Goal: Download file/media

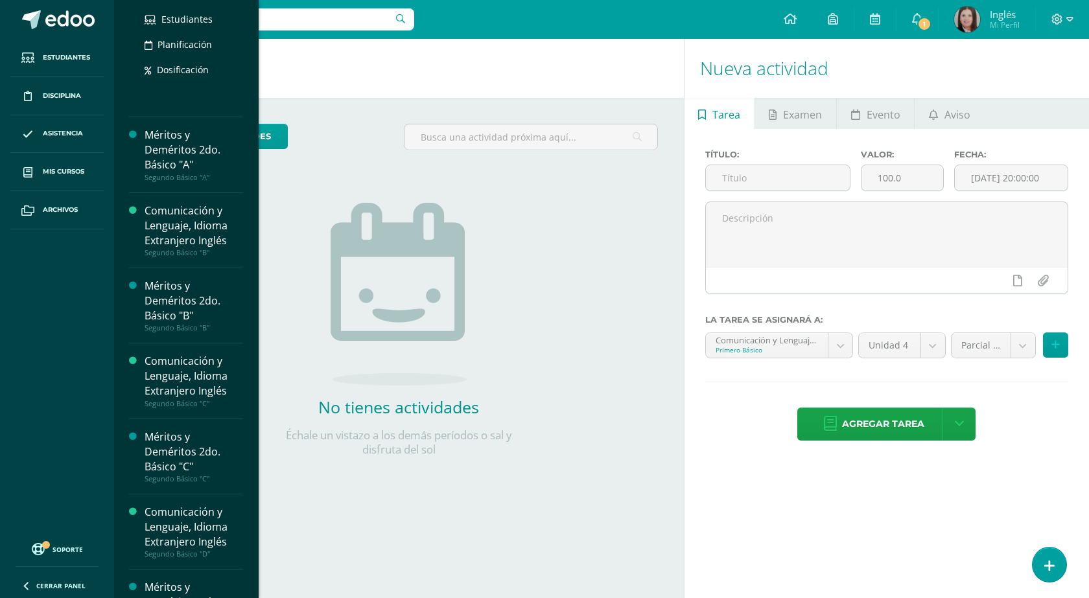
scroll to position [713, 0]
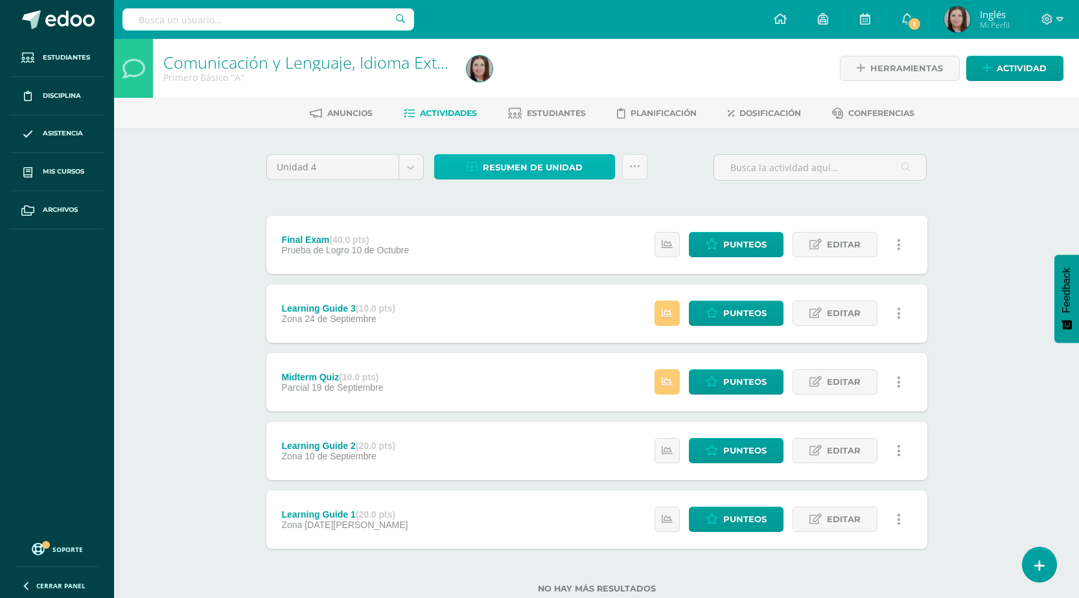
click at [567, 167] on span "Resumen de unidad" at bounding box center [533, 168] width 100 height 24
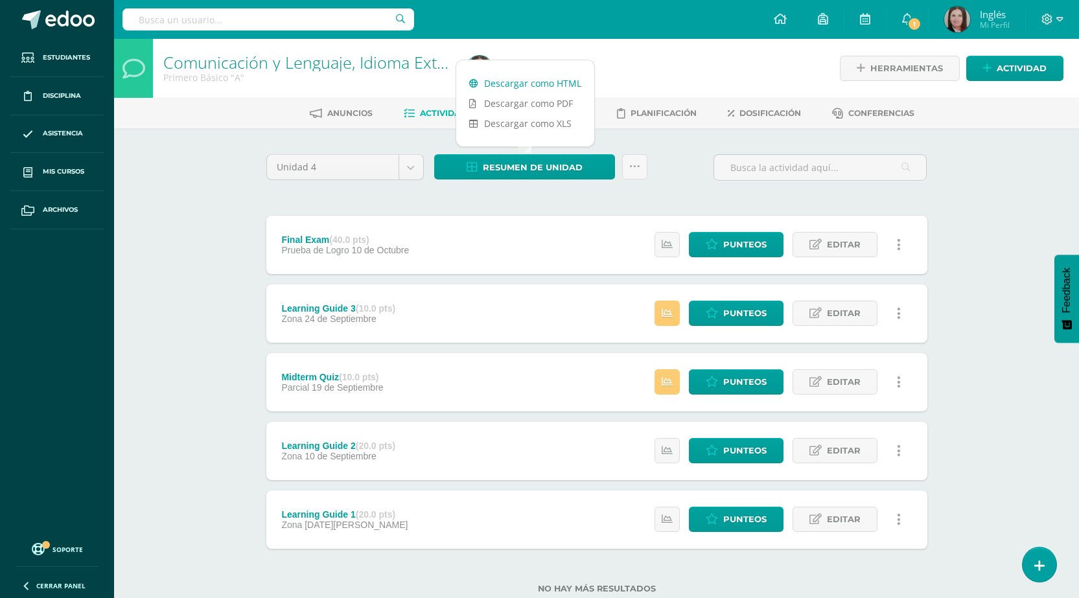
click at [501, 79] on link "Descargar como HTML" at bounding box center [525, 83] width 138 height 20
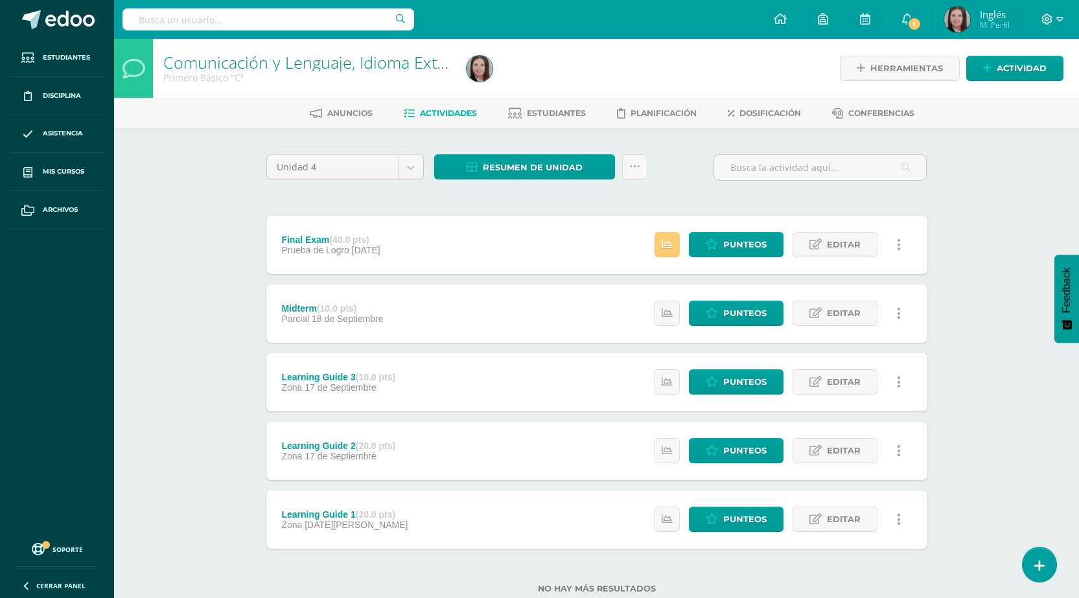
click at [613, 47] on div at bounding box center [616, 68] width 309 height 59
click at [515, 169] on span "Resumen de unidad" at bounding box center [533, 168] width 100 height 24
click at [525, 87] on link "Descargar como HTML" at bounding box center [525, 83] width 138 height 20
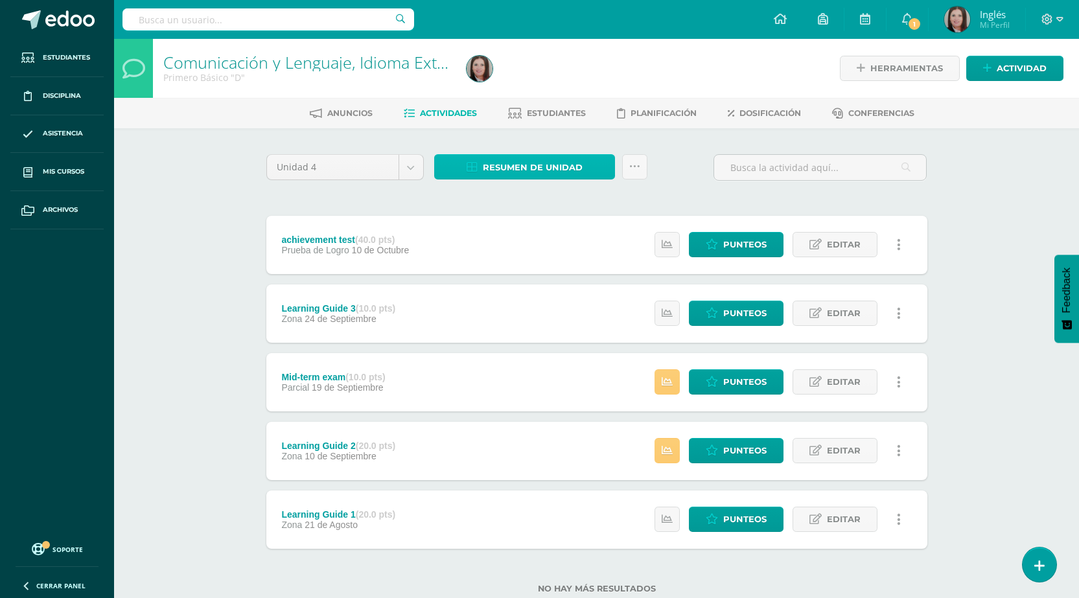
click at [502, 156] on span "Resumen de unidad" at bounding box center [533, 168] width 100 height 24
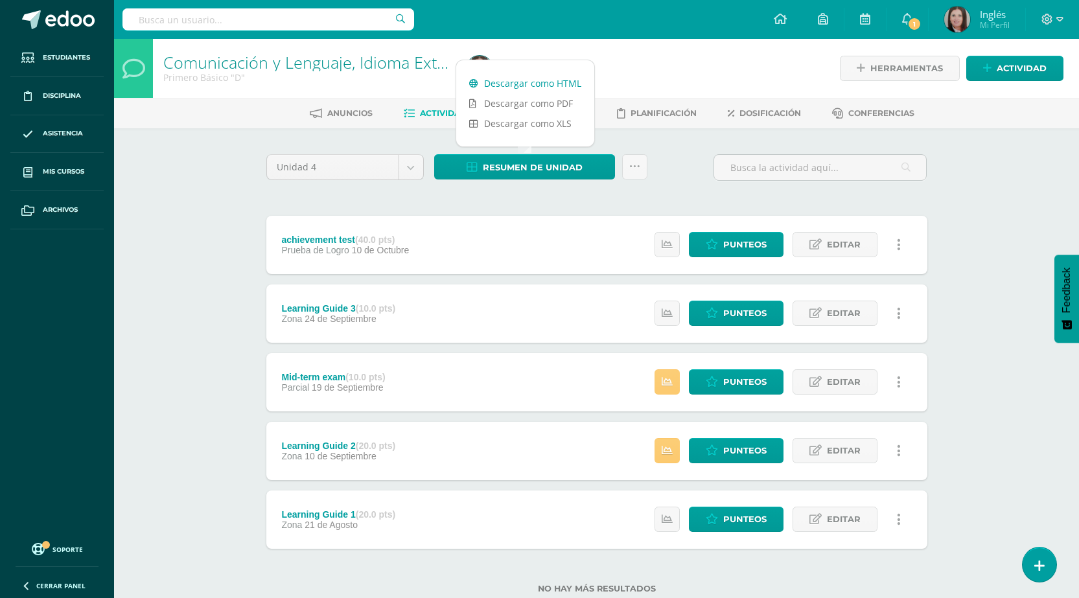
click at [529, 83] on link "Descargar como HTML" at bounding box center [525, 83] width 138 height 20
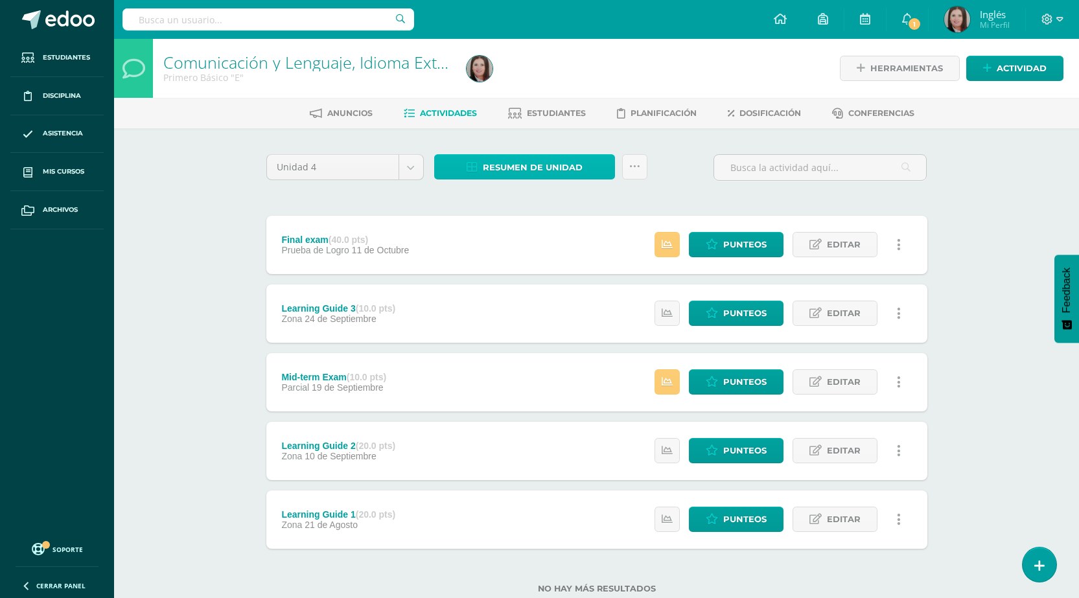
click at [520, 169] on span "Resumen de unidad" at bounding box center [533, 168] width 100 height 24
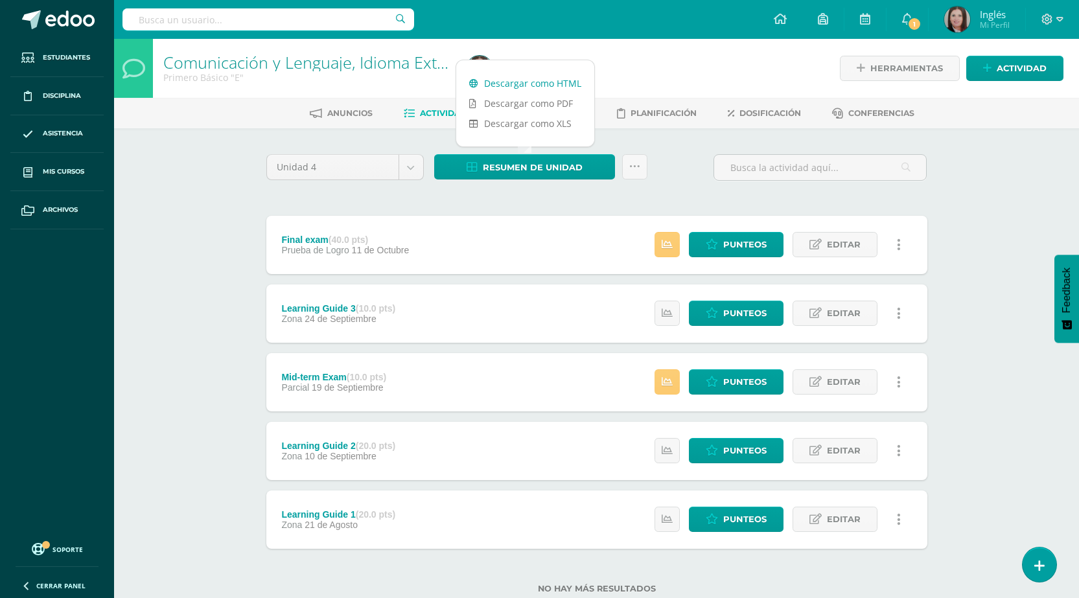
click at [544, 85] on link "Descargar como HTML" at bounding box center [525, 83] width 138 height 20
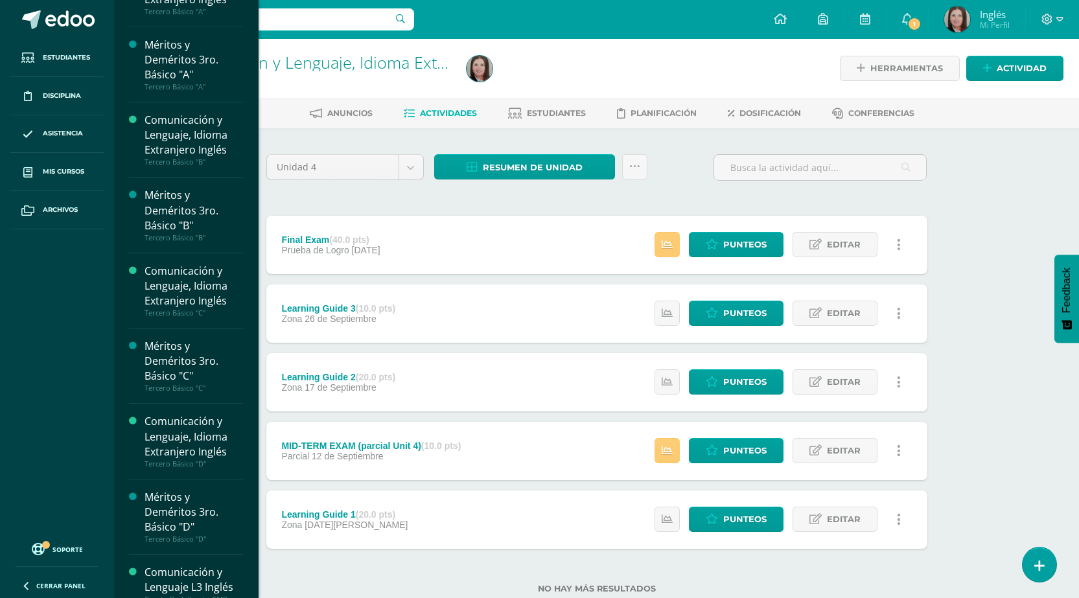
scroll to position [1542, 0]
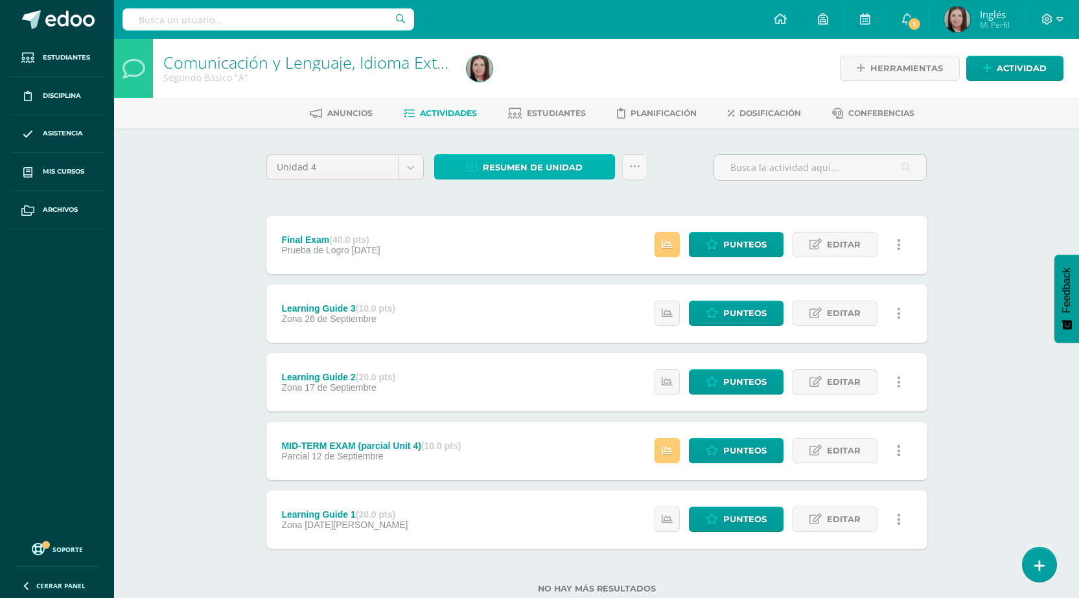
click at [490, 159] on span "Resumen de unidad" at bounding box center [533, 168] width 100 height 24
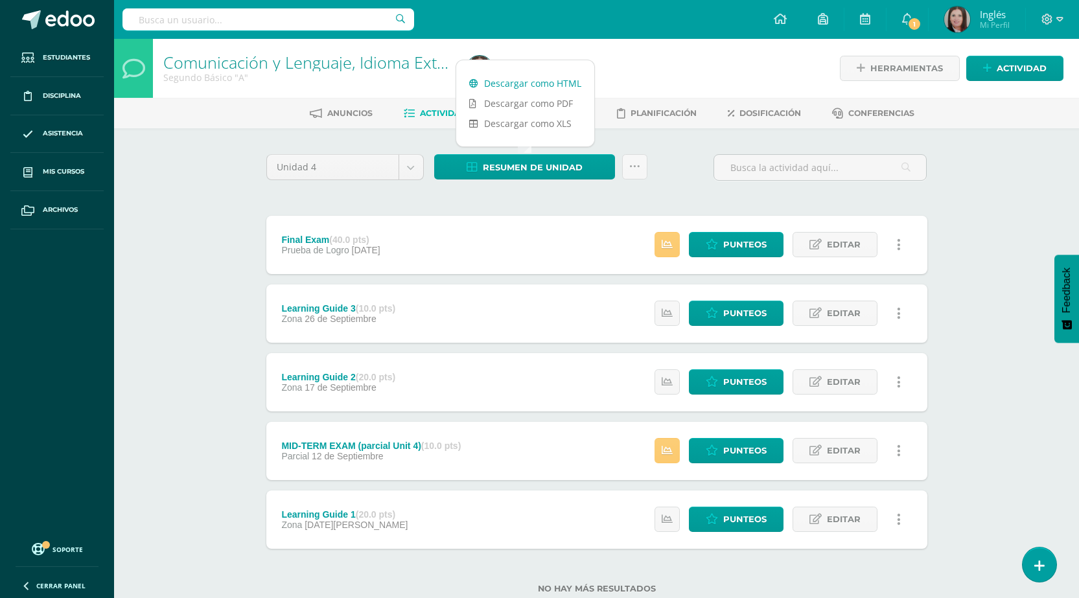
click at [506, 84] on link "Descargar como HTML" at bounding box center [525, 83] width 138 height 20
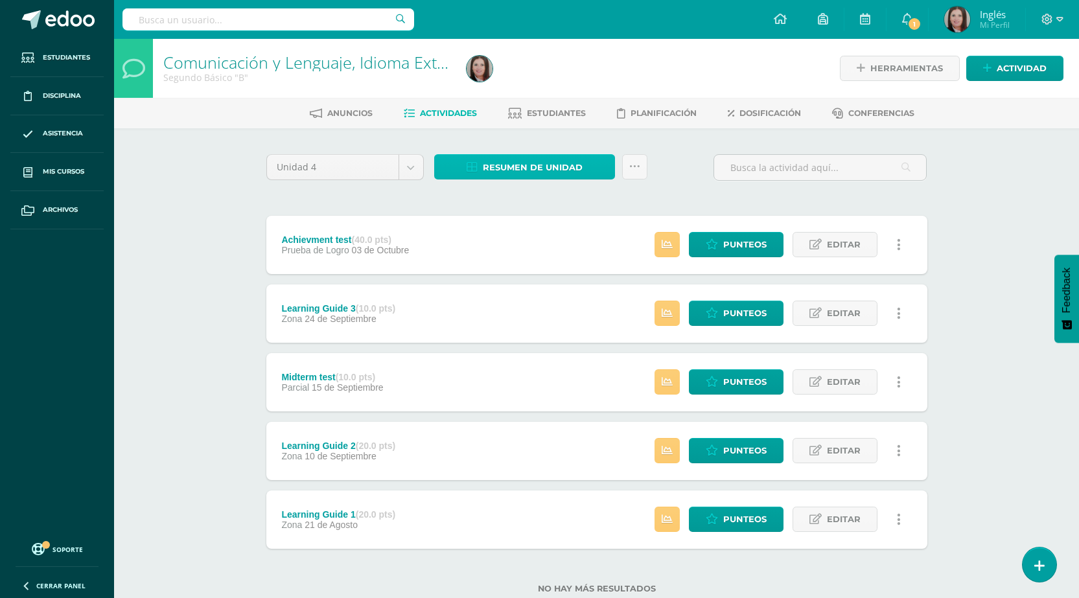
click at [499, 158] on span "Resumen de unidad" at bounding box center [533, 168] width 100 height 24
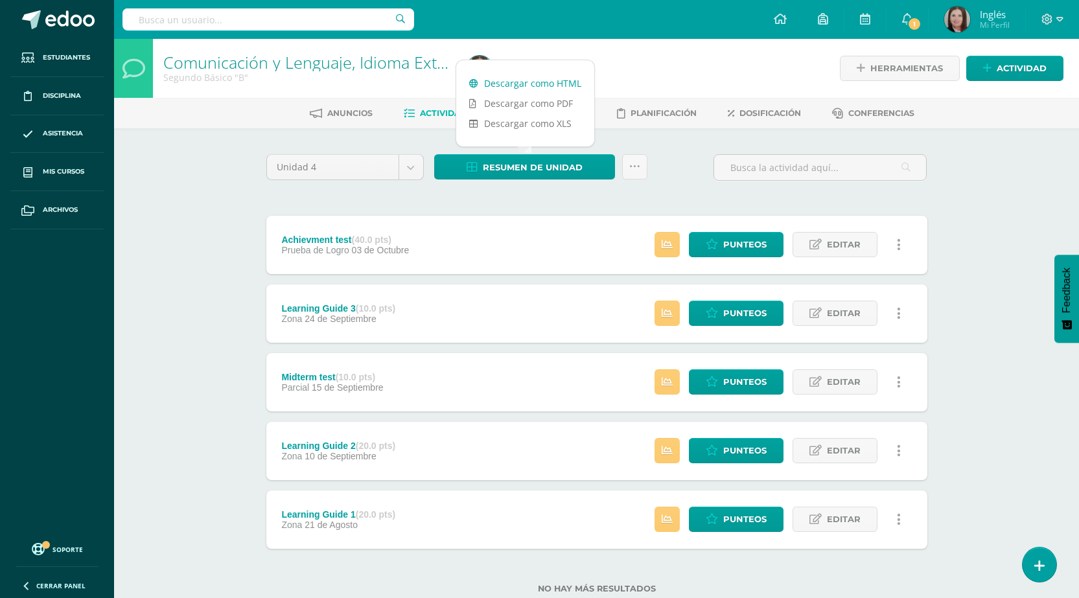
click at [532, 88] on link "Descargar como HTML" at bounding box center [525, 83] width 138 height 20
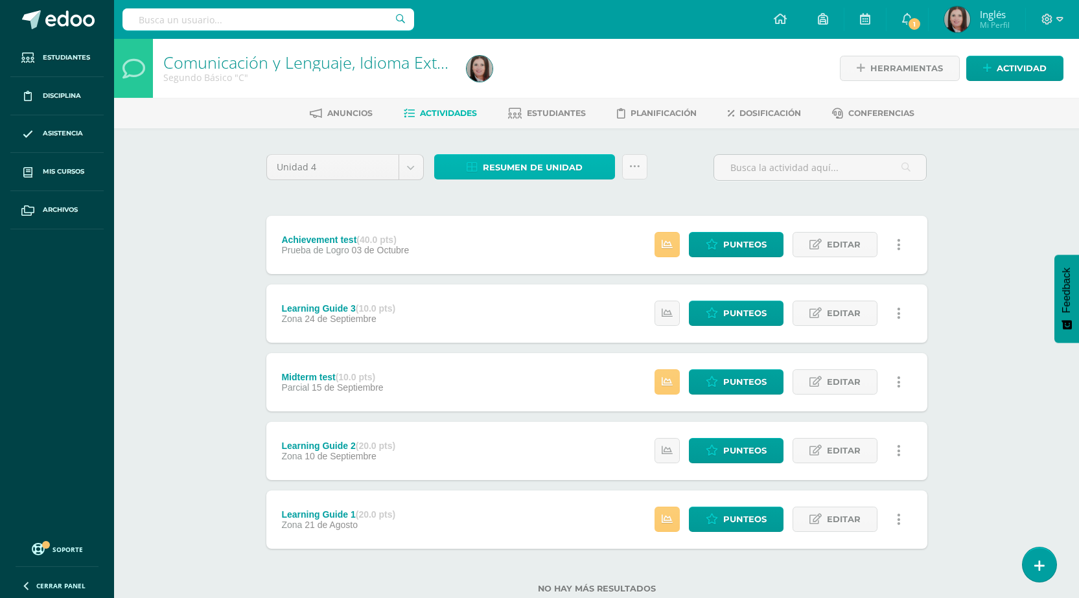
click at [557, 167] on span "Resumen de unidad" at bounding box center [533, 168] width 100 height 24
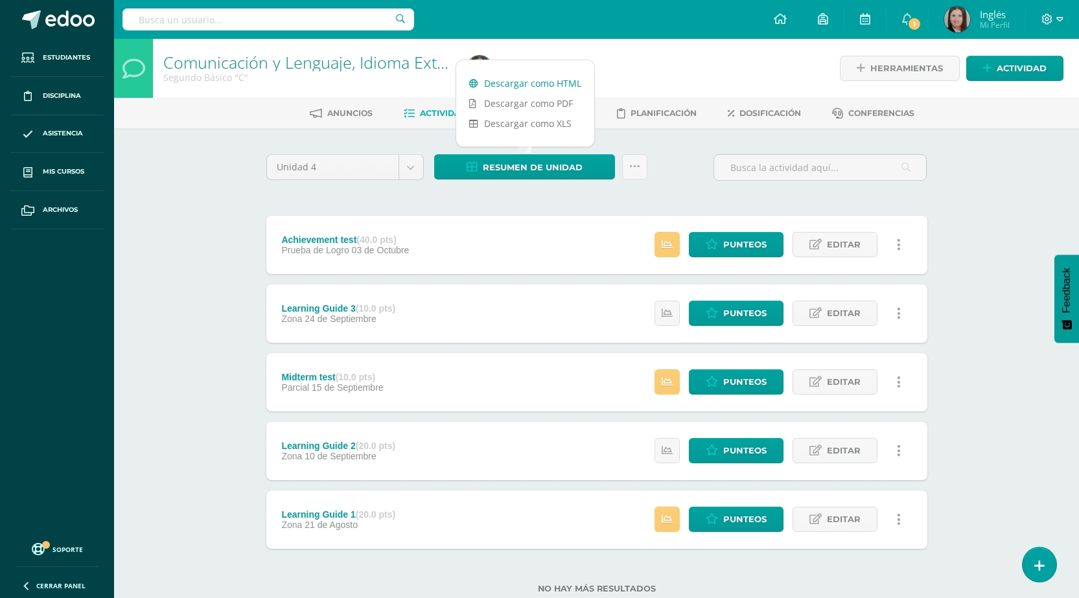
click at [559, 86] on link "Descargar como HTML" at bounding box center [525, 83] width 138 height 20
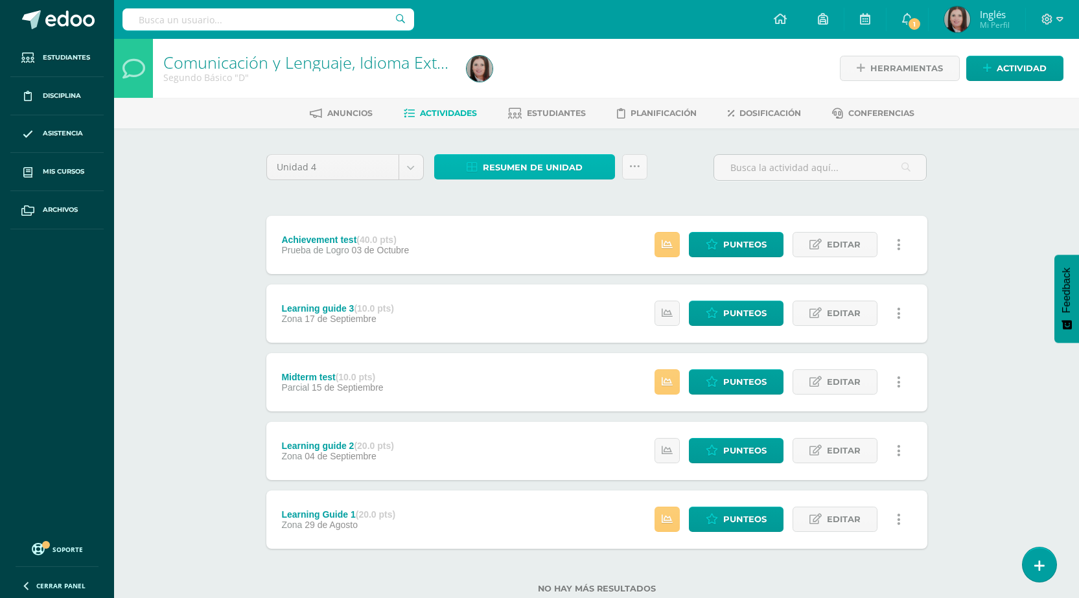
click at [535, 165] on span "Resumen de unidad" at bounding box center [533, 168] width 100 height 24
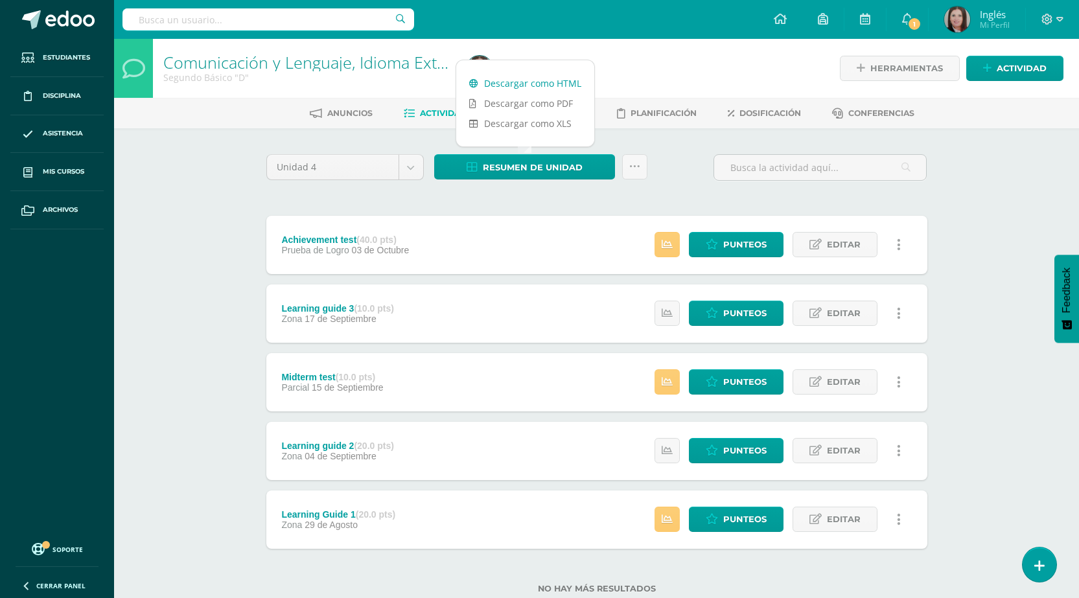
click at [552, 90] on link "Descargar como HTML" at bounding box center [525, 83] width 138 height 20
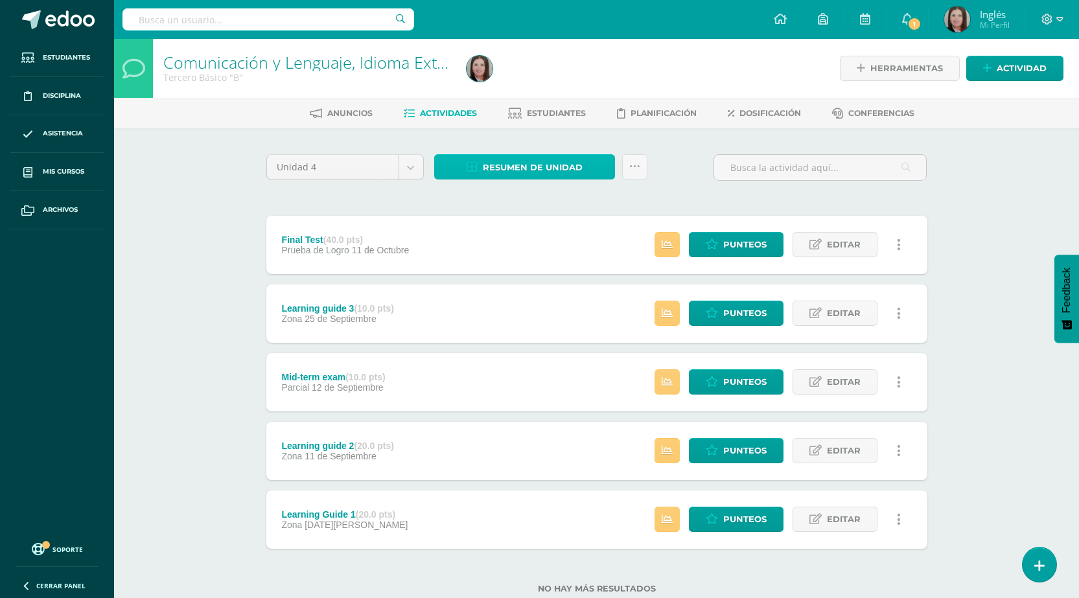
click at [515, 169] on span "Resumen de unidad" at bounding box center [533, 168] width 100 height 24
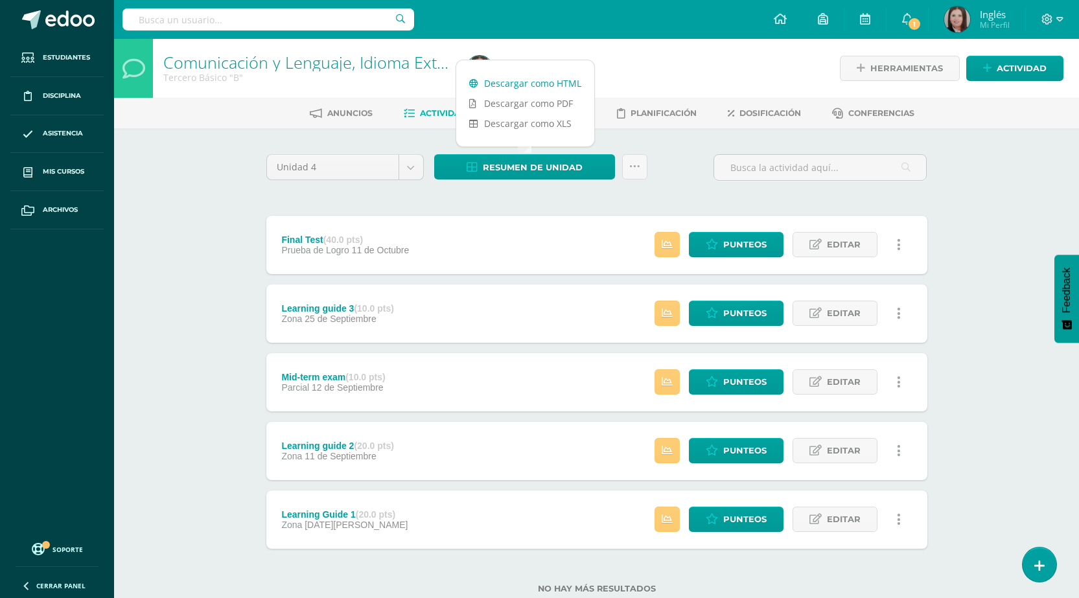
click at [544, 81] on link "Descargar como HTML" at bounding box center [525, 83] width 138 height 20
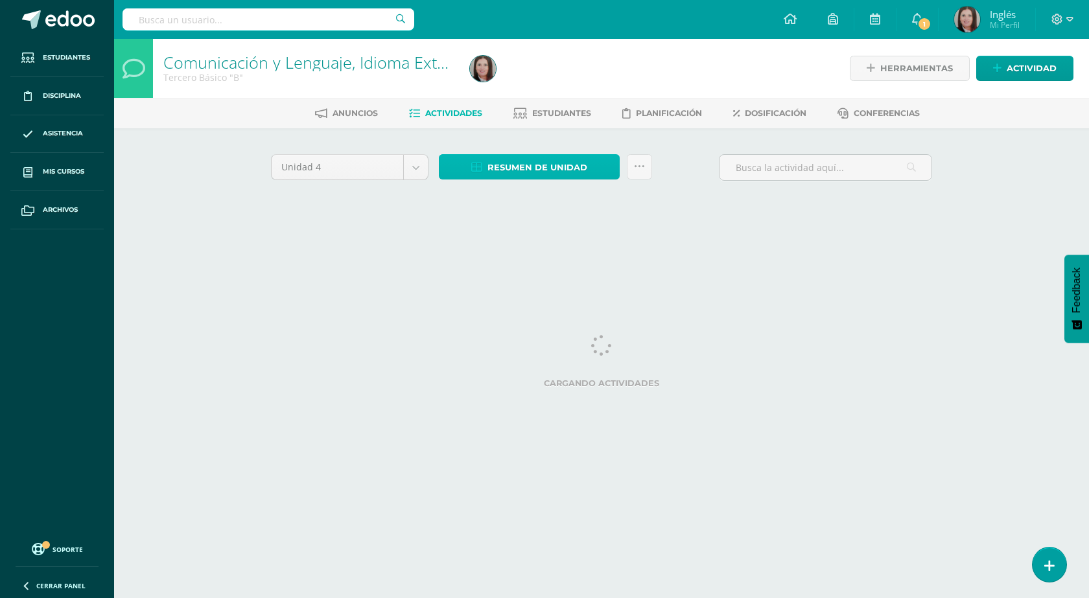
click at [508, 167] on span "Resumen de unidad" at bounding box center [537, 168] width 100 height 24
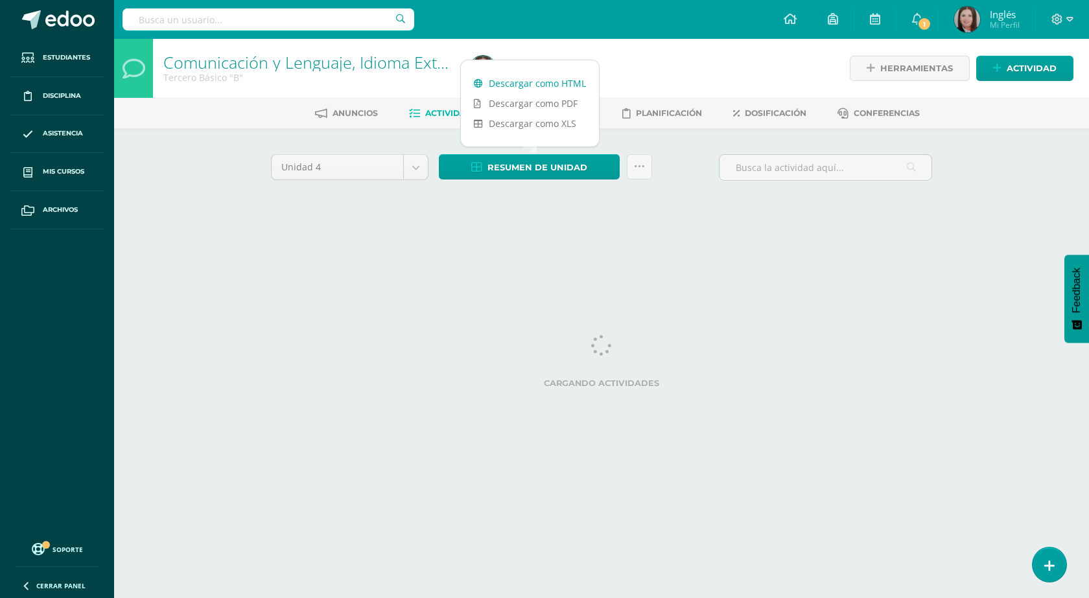
click at [546, 77] on link "Descargar como HTML" at bounding box center [530, 83] width 138 height 20
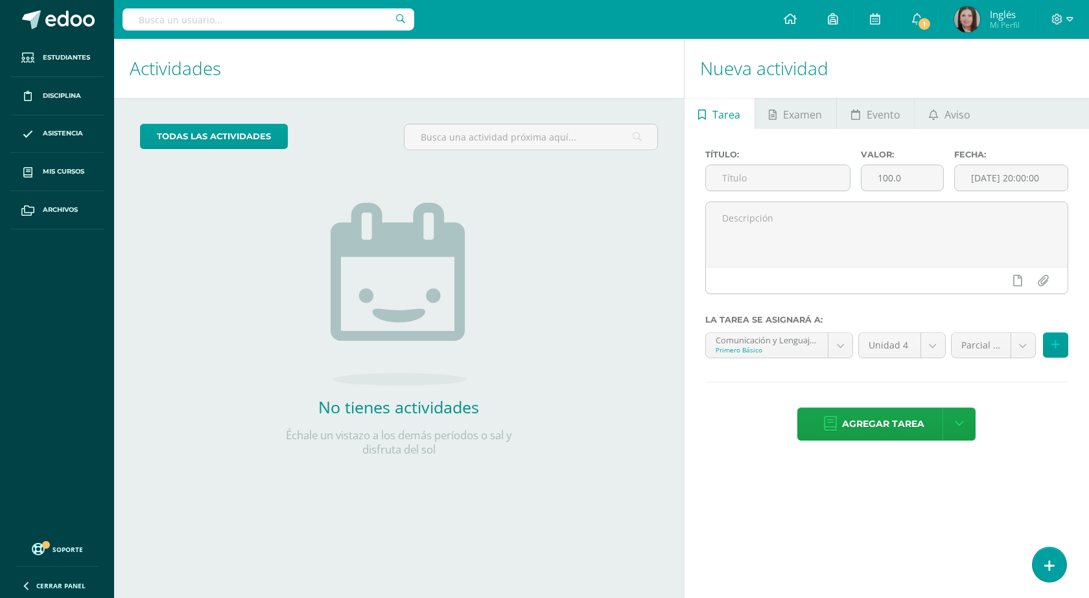
scroll to position [713, 0]
click at [1059, 23] on icon at bounding box center [1057, 20] width 12 height 12
click at [1014, 94] on span "Cerrar sesión" at bounding box center [1029, 88] width 58 height 12
